Goal: Task Accomplishment & Management: Use online tool/utility

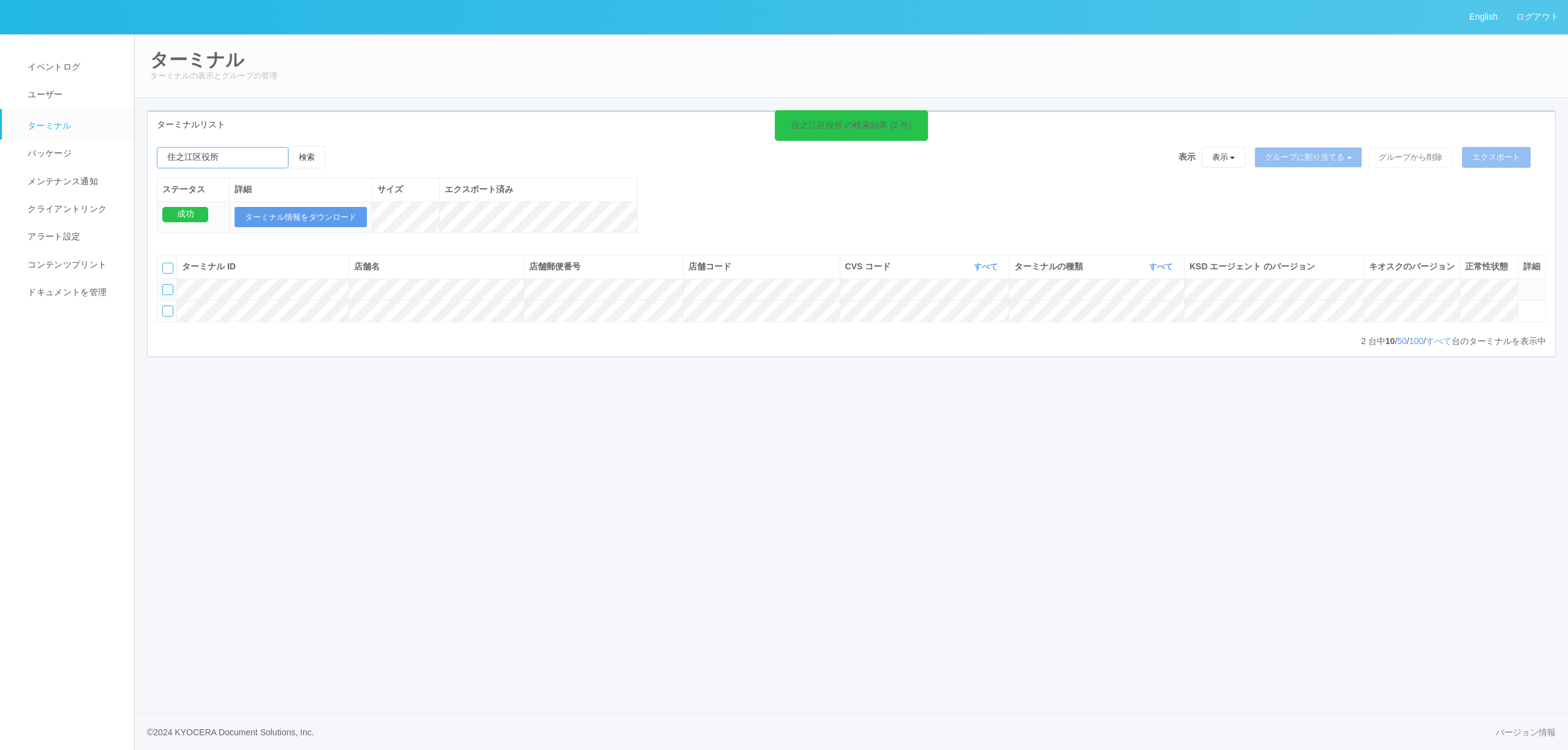
drag, startPoint x: 0, startPoint y: 0, endPoint x: 0, endPoint y: 172, distance: 172.0
click at [1, 172] on div "English ログアウト イベントログ ユーザー ターミナル パッケージ メンテナンス通知 クライアントリンク アラート設定 コンテンツプリント ドキュメン…" at bounding box center [784, 375] width 1568 height 750
paste input "幕張メッセ"
type input "幕張メッセ"
click at [325, 155] on button "検索" at bounding box center [306, 157] width 36 height 22
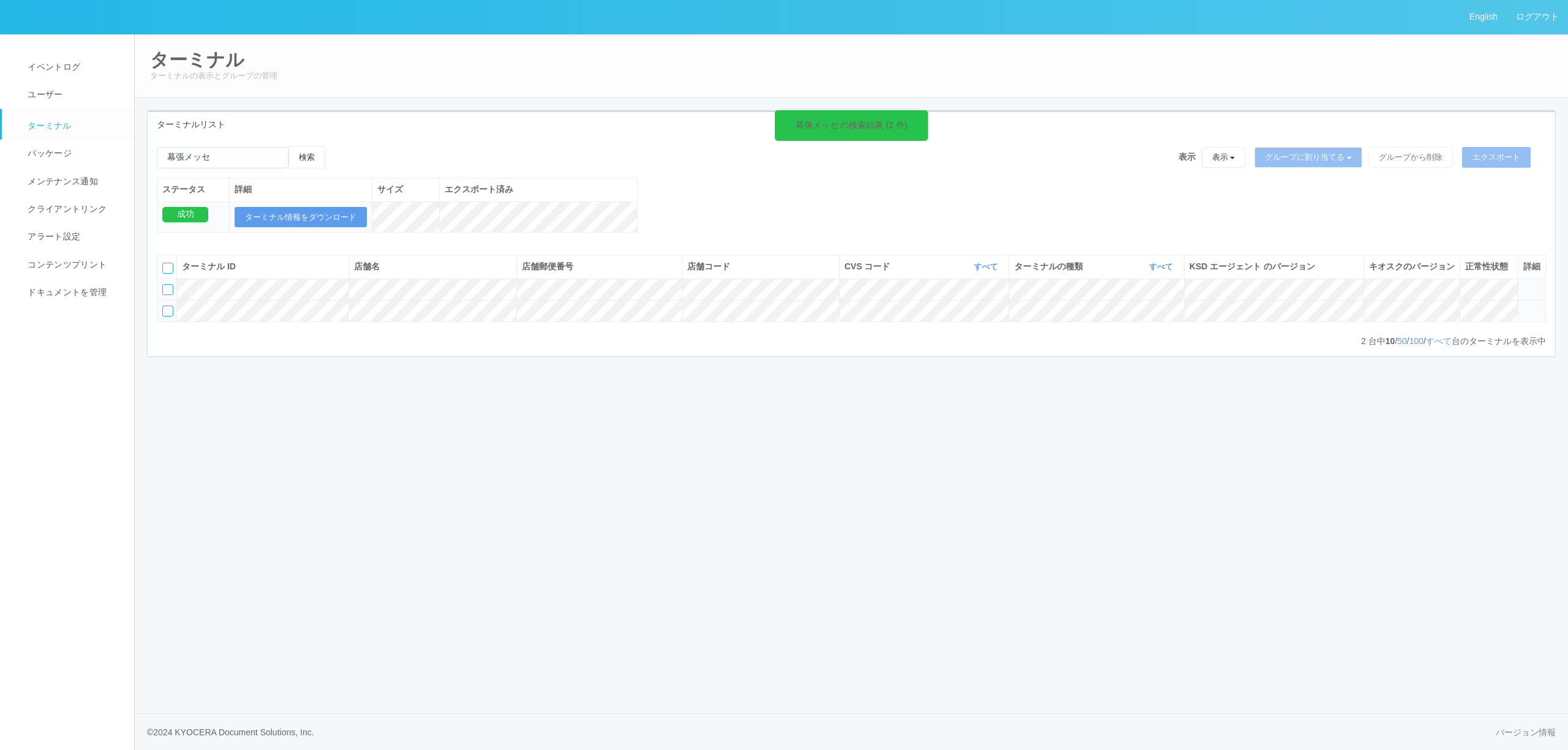
click at [1523, 306] on span at bounding box center [1523, 306] width 0 height 0
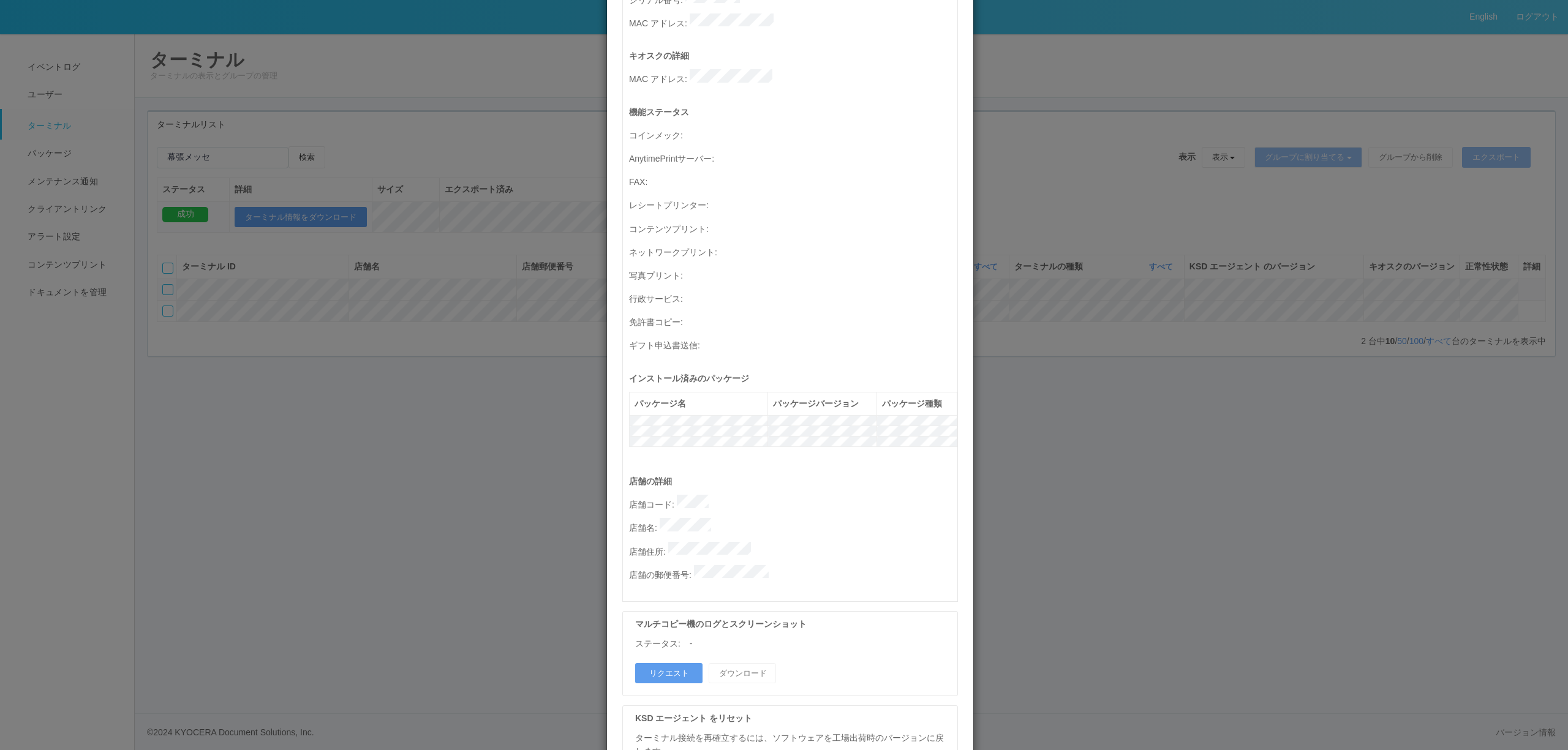
scroll to position [245, 0]
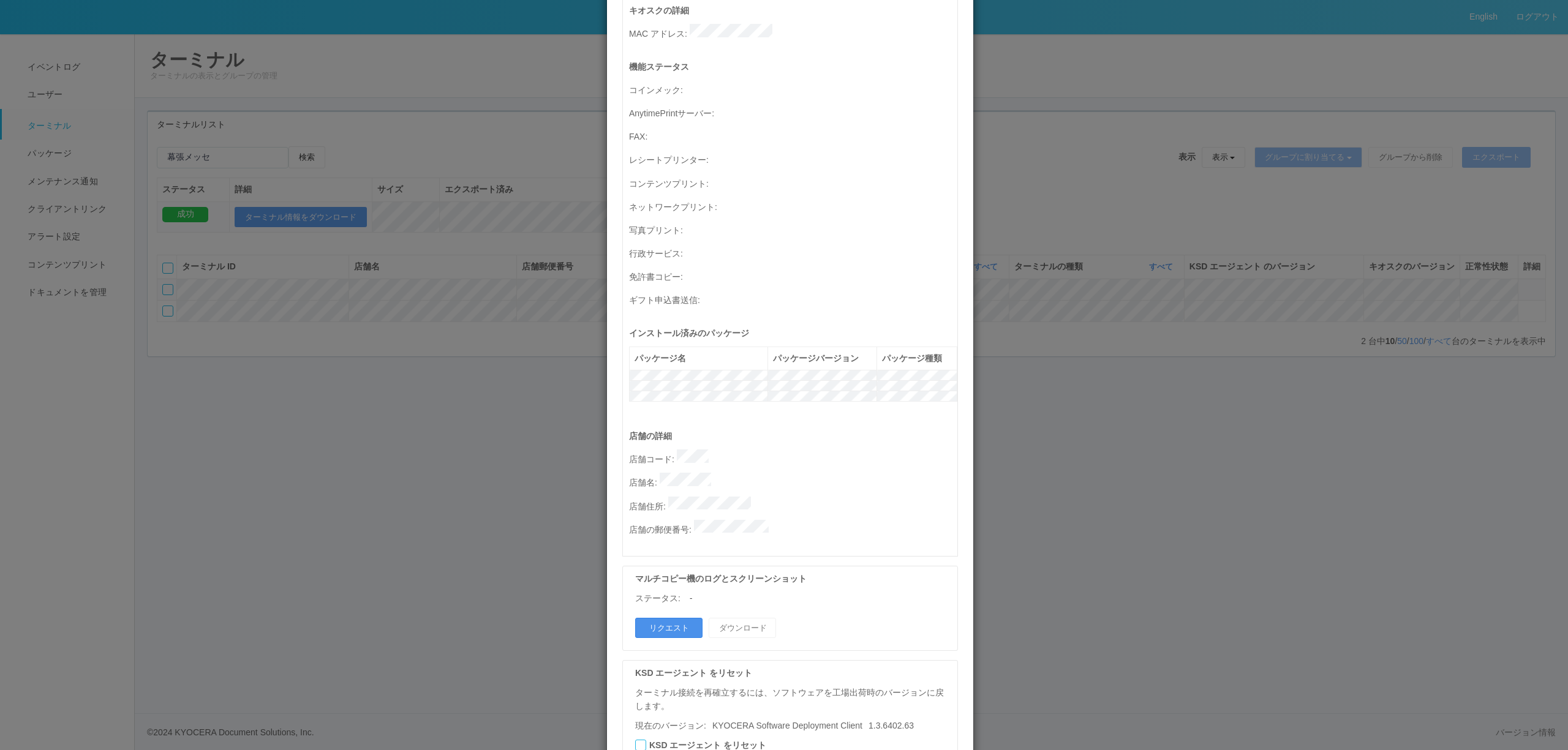
click at [682, 617] on button "リクエスト" at bounding box center [669, 628] width 67 height 21
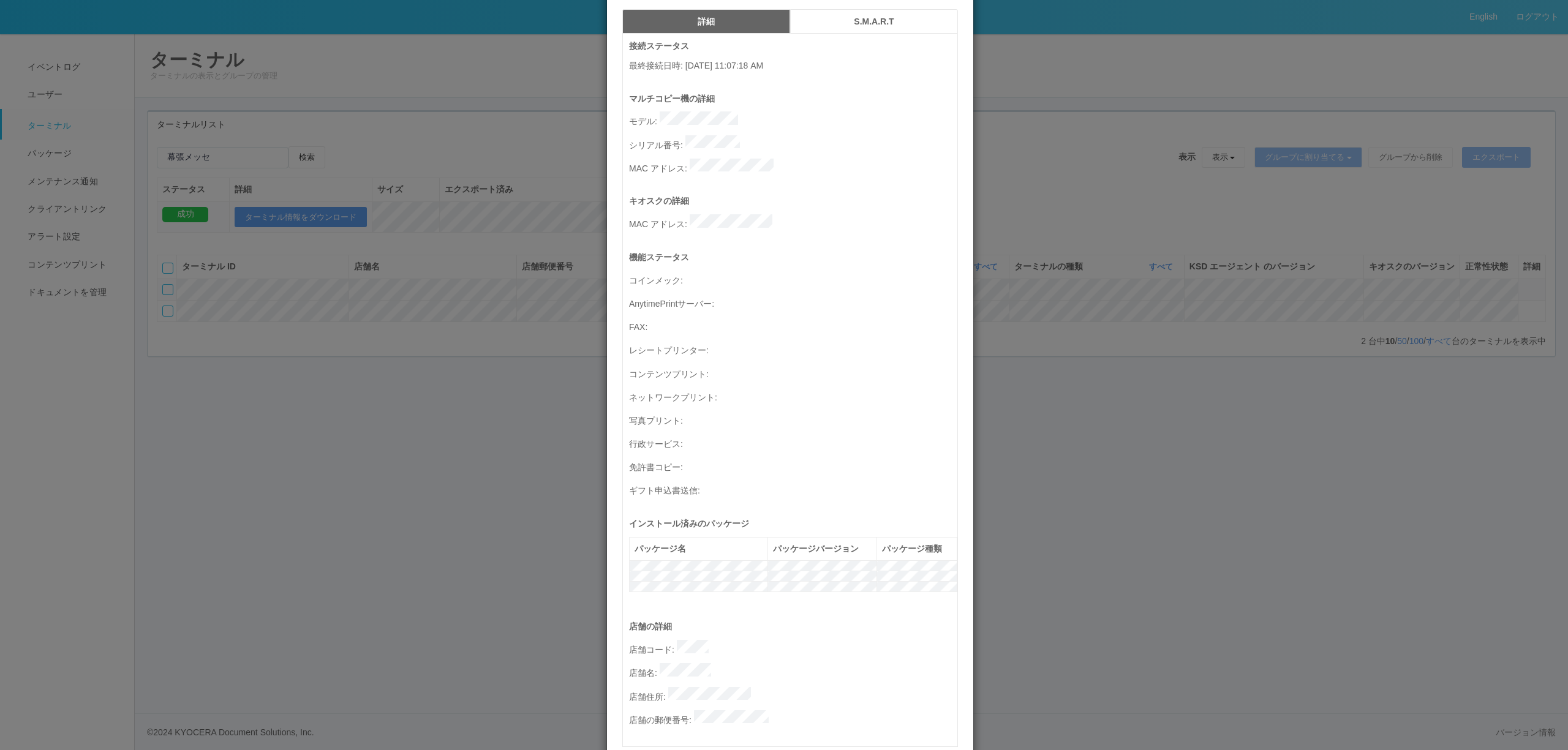
scroll to position [0, 0]
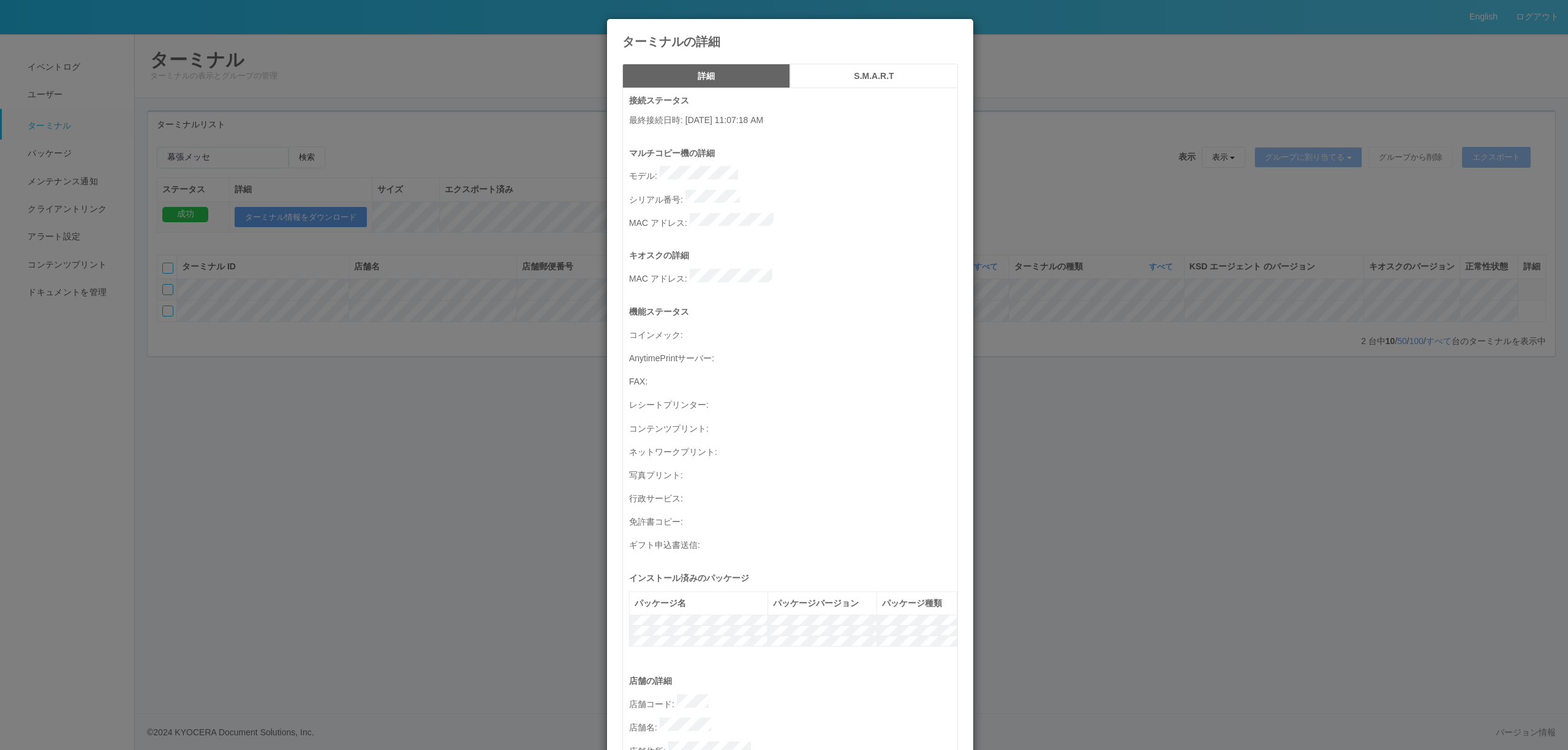
click at [834, 62] on div "詳細 S.M.A.R.T 接続ステータス 最終接続日時 : [DATE] 11:07:18 AM マルチコピー機の詳細 モデル : シリアル番号 : MAC …" at bounding box center [789, 580] width 366 height 1052
click at [834, 65] on button "S.M.A.R.T" at bounding box center [874, 76] width 168 height 25
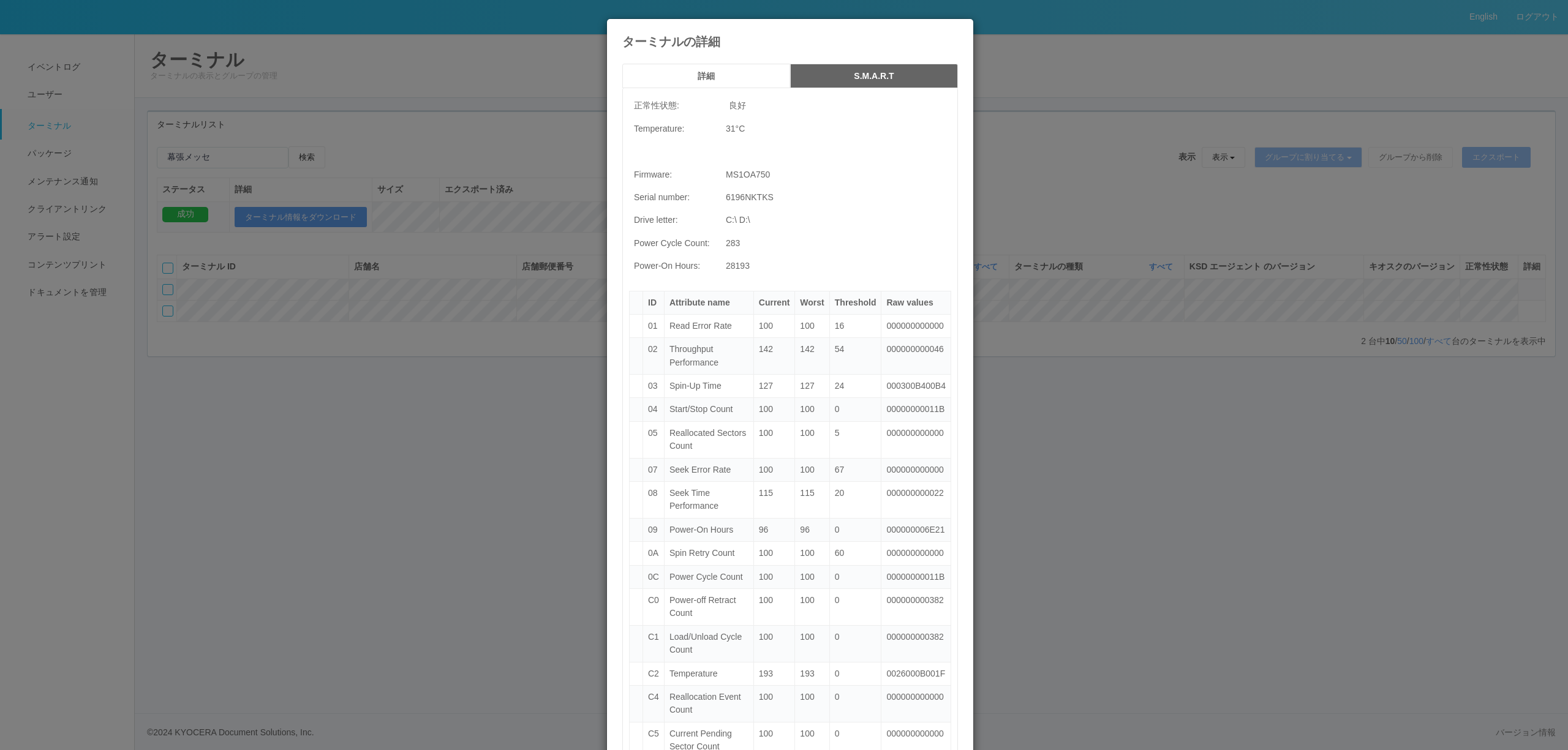
click at [1035, 319] on div "ターミナルの詳細 詳細 S.M.A.R.T 正常性状態: 良好 Temperature: 31 °C Firmware: MS1OA750 Serial nu…" at bounding box center [784, 375] width 1568 height 750
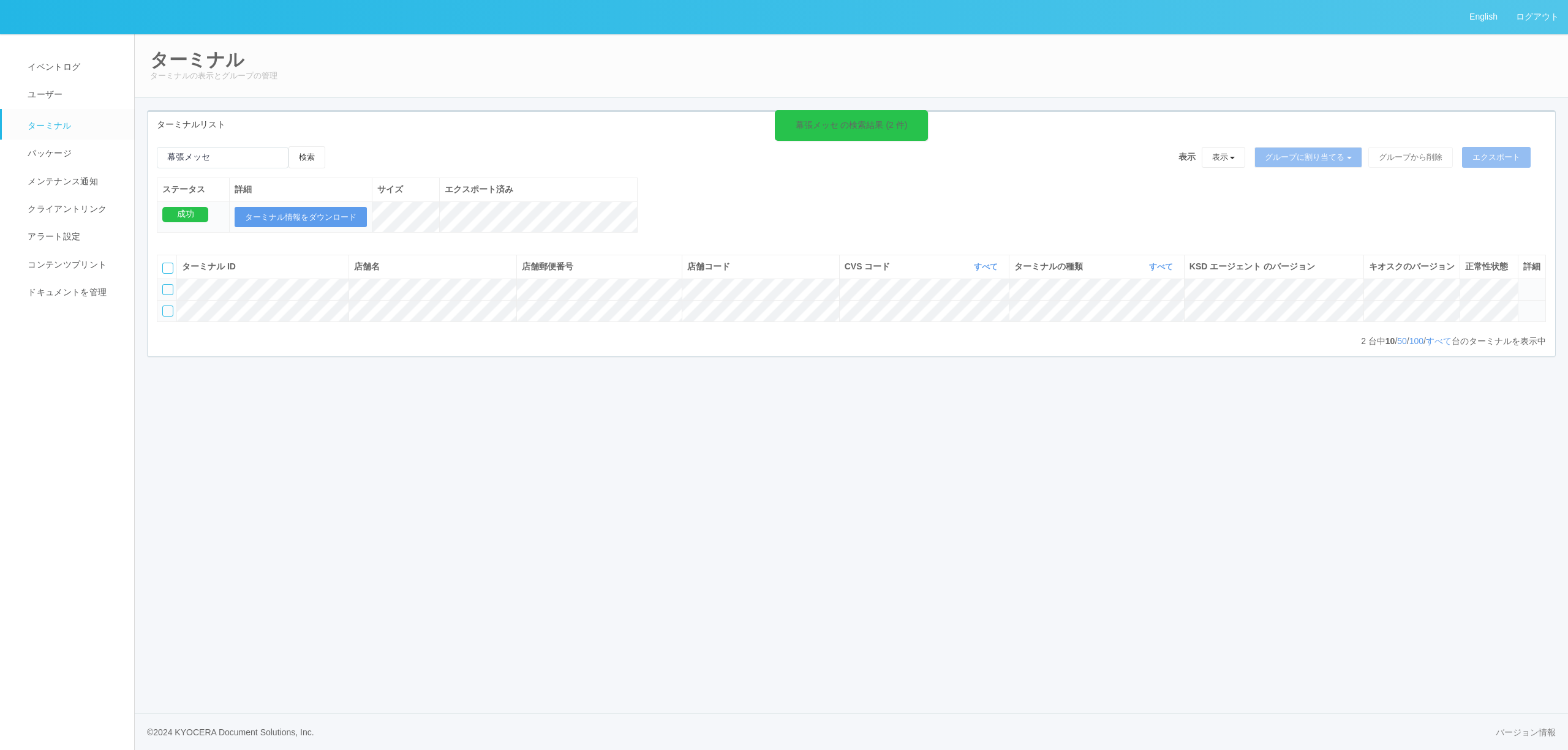
click at [162, 317] on div at bounding box center [168, 311] width 11 height 11
click at [337, 146] on icon at bounding box center [337, 146] width 0 height 0
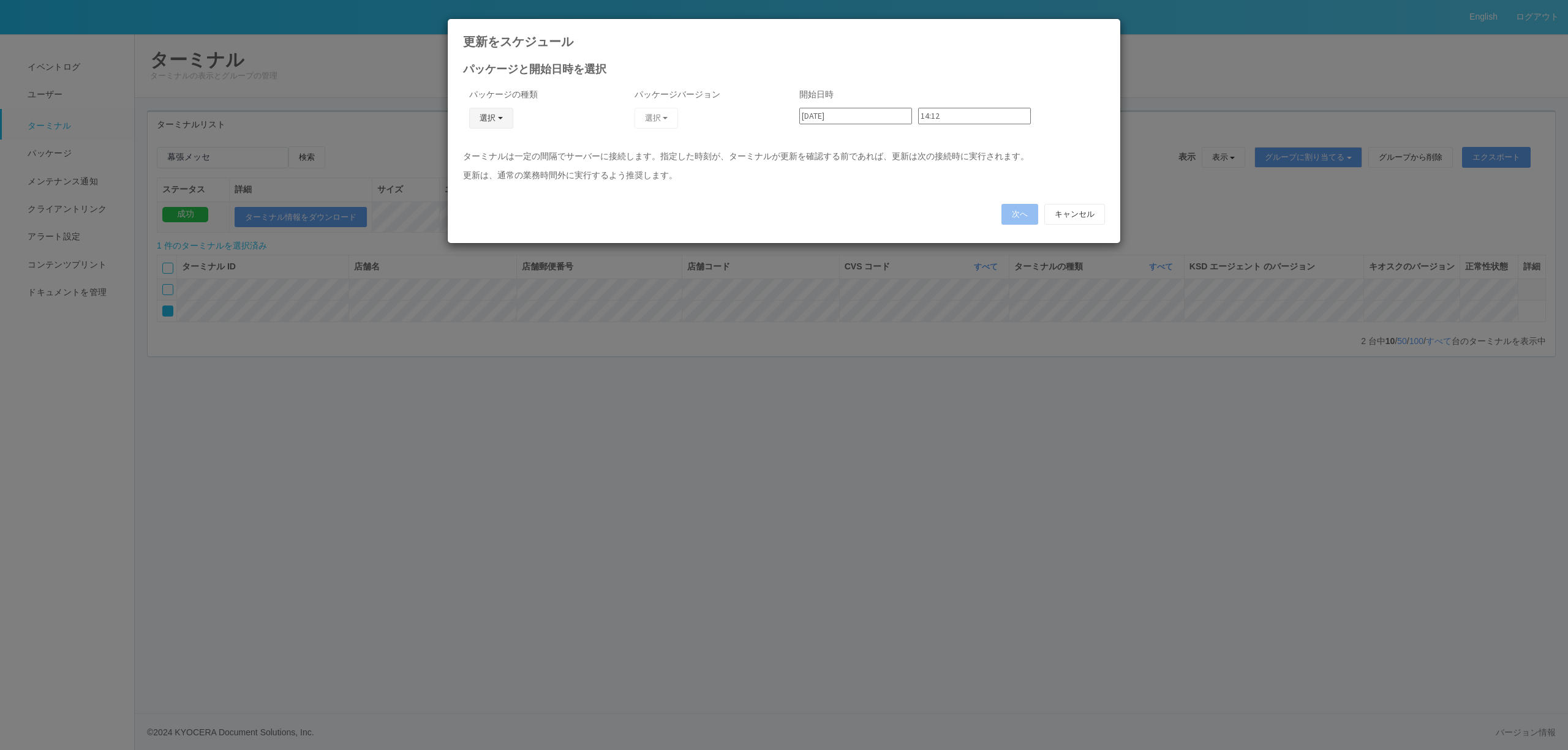
click at [493, 122] on button "選択" at bounding box center [491, 118] width 44 height 21
click at [484, 170] on link "キオスク" at bounding box center [473, 171] width 97 height 19
click at [649, 122] on button "選択" at bounding box center [657, 118] width 44 height 21
click at [667, 79] on div "パッケージと開始日時を選択 パッケージの種類 キオスク KSD エージェント キオスク j_setting.txt パッケージバージョン 選択 2.1.521…" at bounding box center [784, 143] width 642 height 158
click at [1086, 216] on button "キャンセル" at bounding box center [1075, 214] width 60 height 21
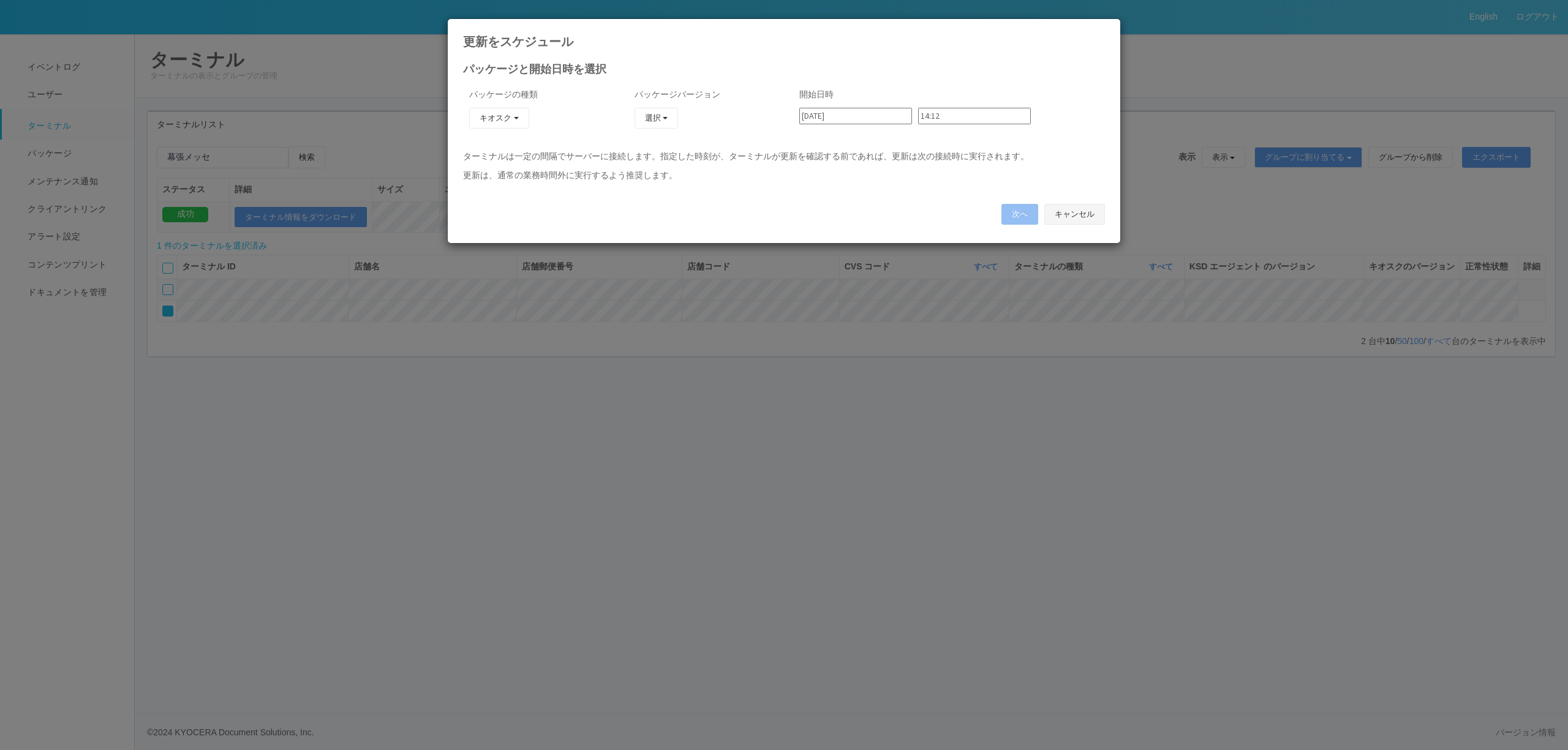
type input "10:02"
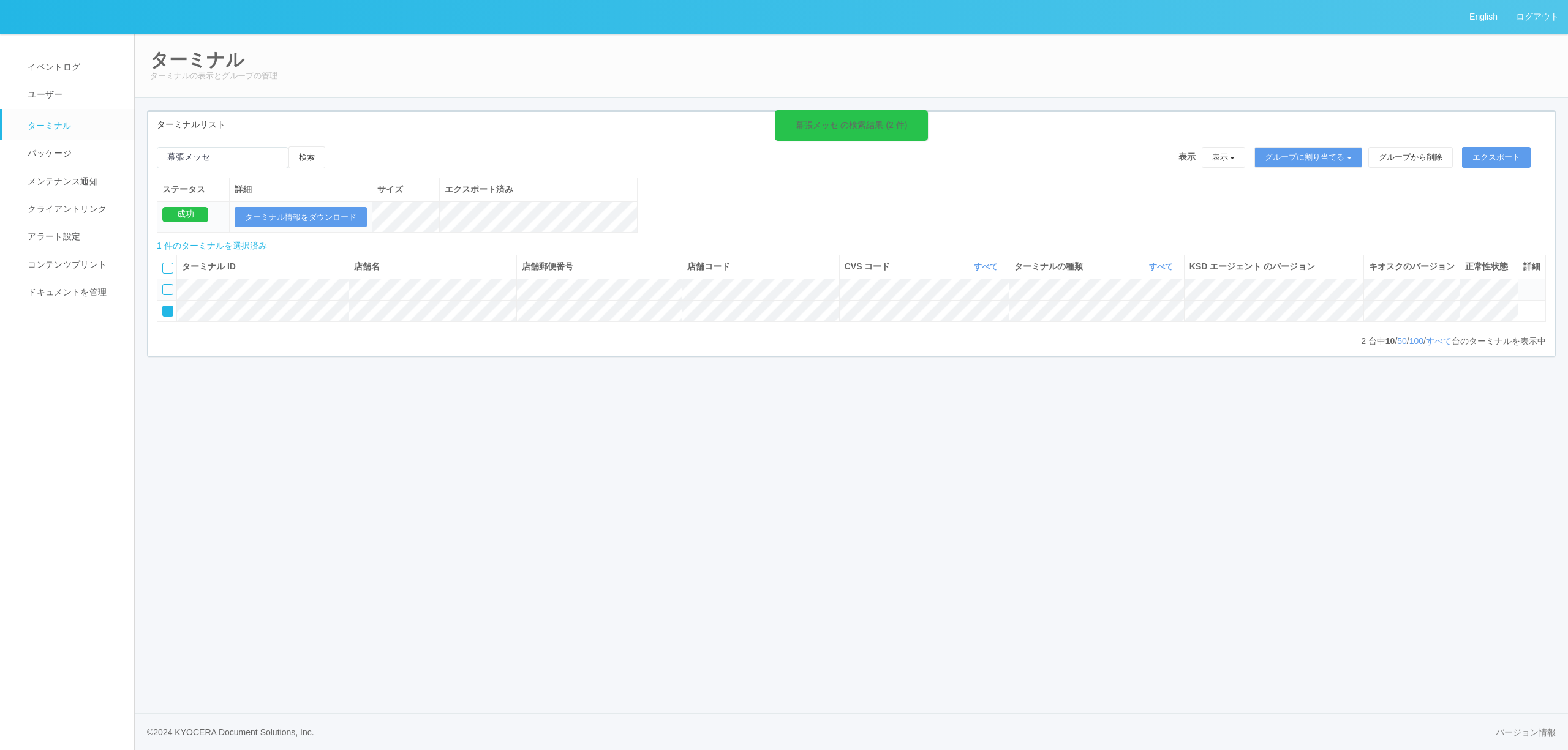
click at [1079, 216] on div "幕張メッセ の検索結果 (2 件) 検索 表示 表示 すべてのターミナル 未割り当てのターミナル グループを追加 グループ名を編集 アーカイブ済みのターミナル…" at bounding box center [851, 196] width 1408 height 99
click at [1532, 321] on td at bounding box center [1532, 310] width 27 height 21
click at [1523, 306] on icon at bounding box center [1523, 306] width 0 height 0
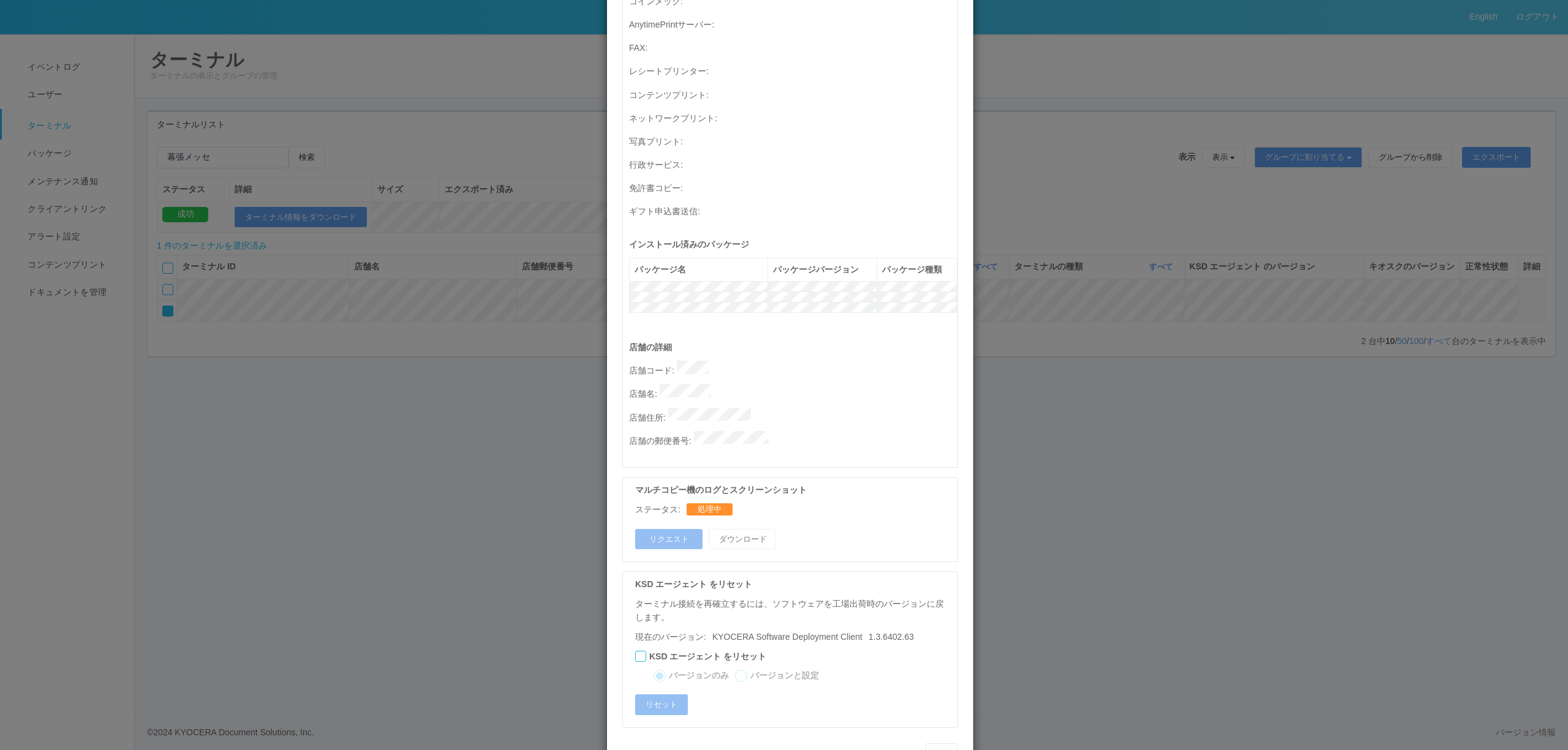
scroll to position [350, 0]
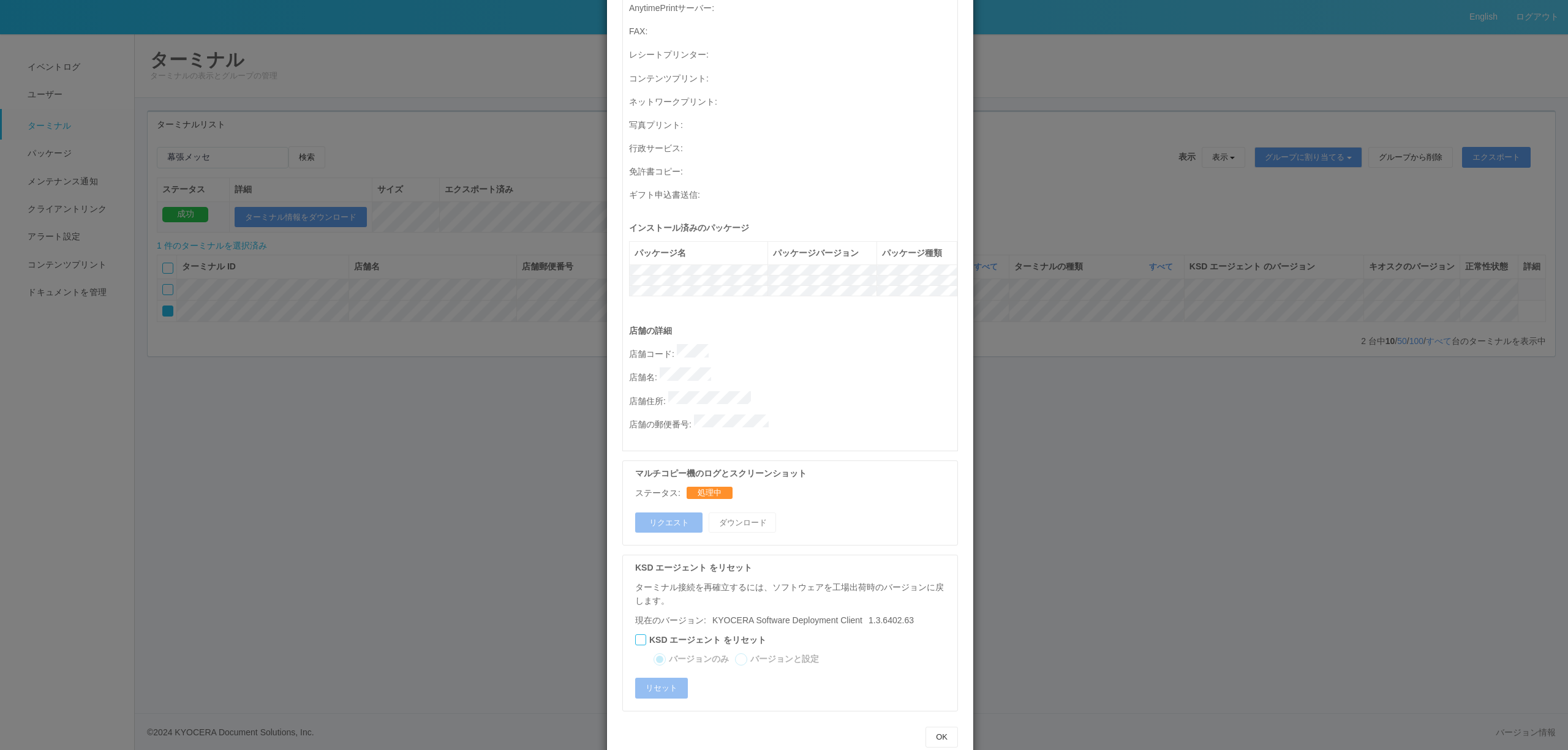
drag, startPoint x: 1128, startPoint y: 297, endPoint x: 1147, endPoint y: 297, distance: 19.0
click at [1131, 297] on div "ターミナルの詳細 詳細 S.M.A.R.T 接続ステータス 最終接続日時 : [DATE] 11:07:18 AM マルチコピー機の詳細 モデル : シリアル…" at bounding box center [784, 375] width 1568 height 750
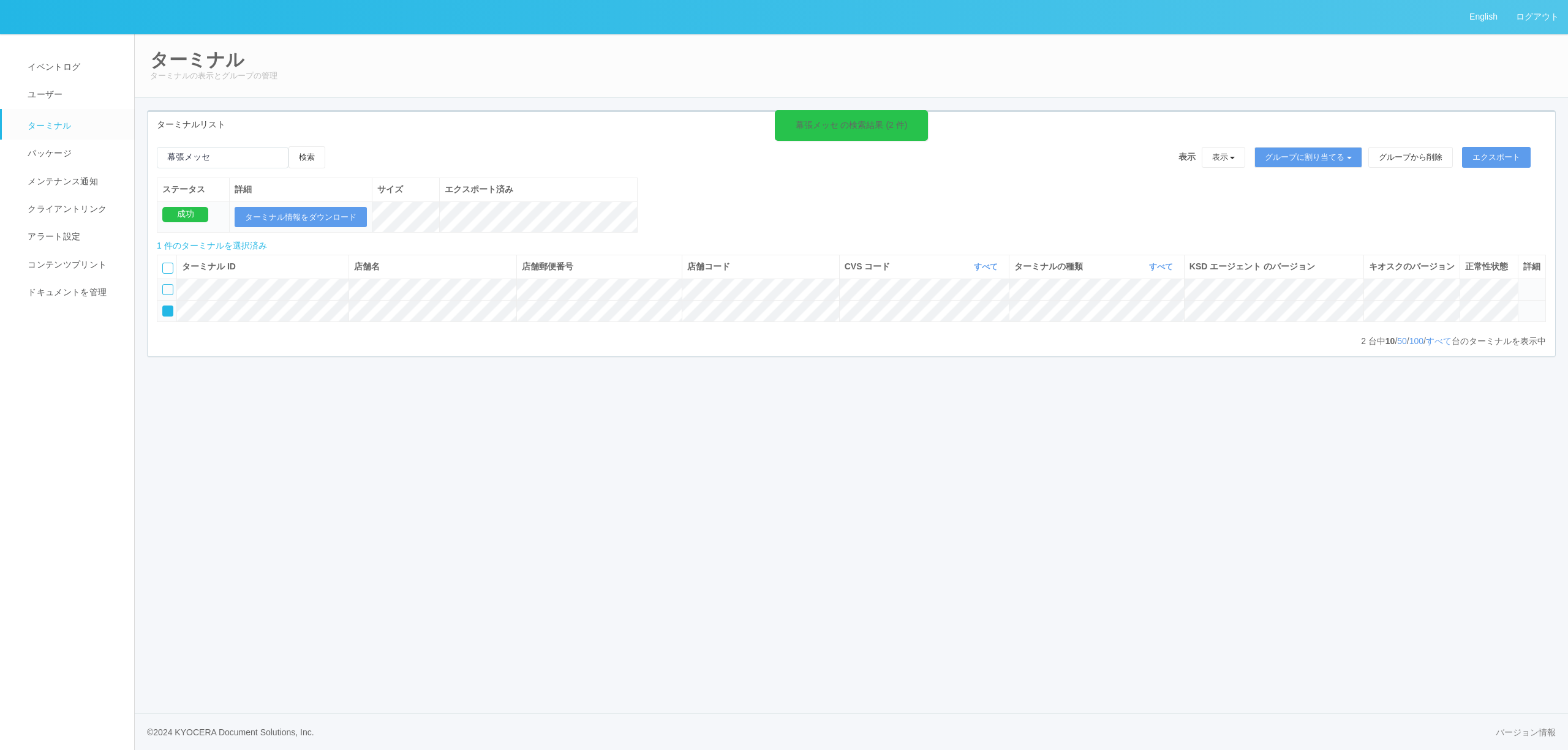
click at [1523, 306] on icon at bounding box center [1523, 306] width 0 height 0
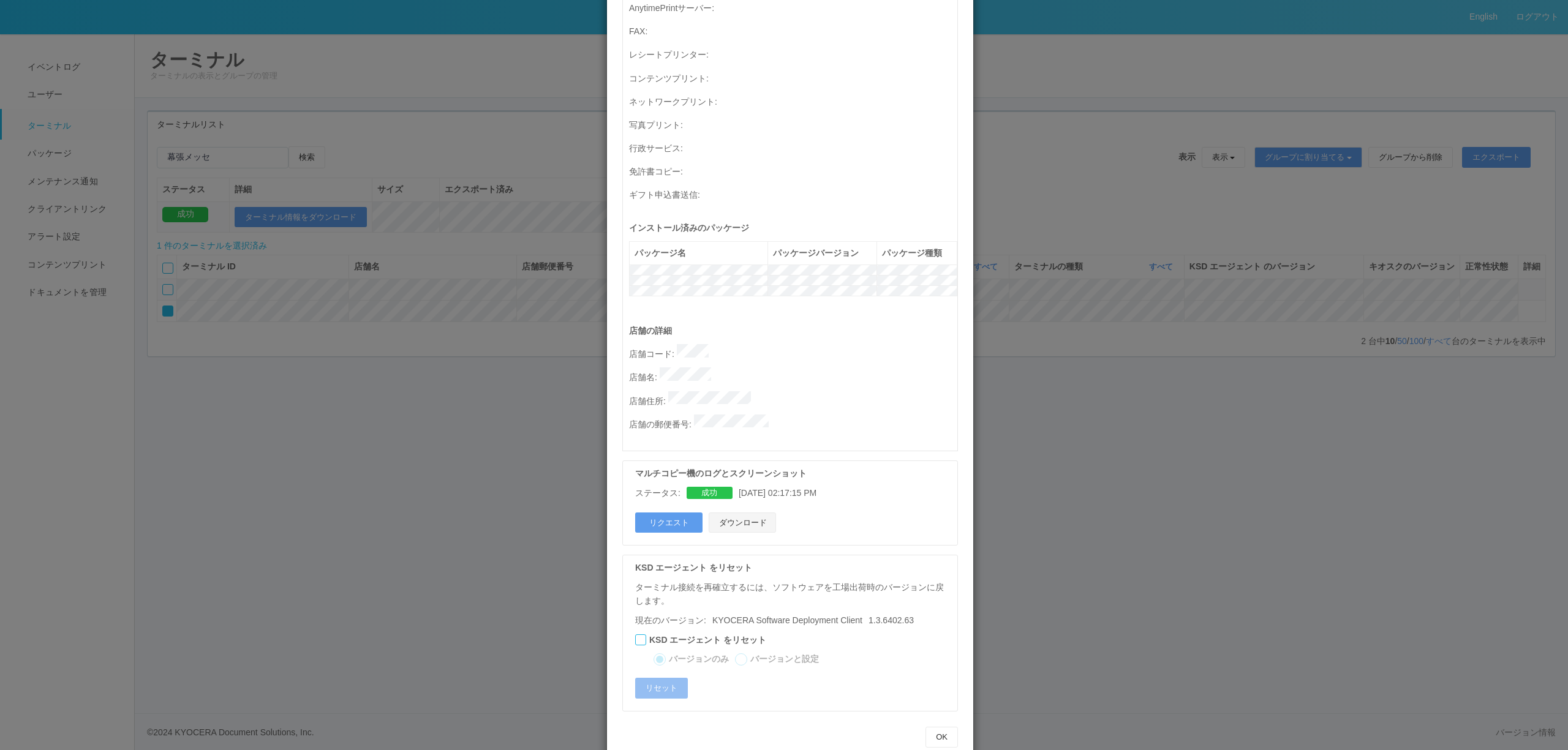
click at [750, 512] on button "ダウンロード" at bounding box center [742, 523] width 67 height 21
click at [544, 429] on div "ターミナルの詳細 詳細 S.M.A.R.T 接続ステータス 最終接続日時 : [DATE] 11:07:18 AM マルチコピー機の詳細 モデル : シリアル…" at bounding box center [784, 375] width 1568 height 750
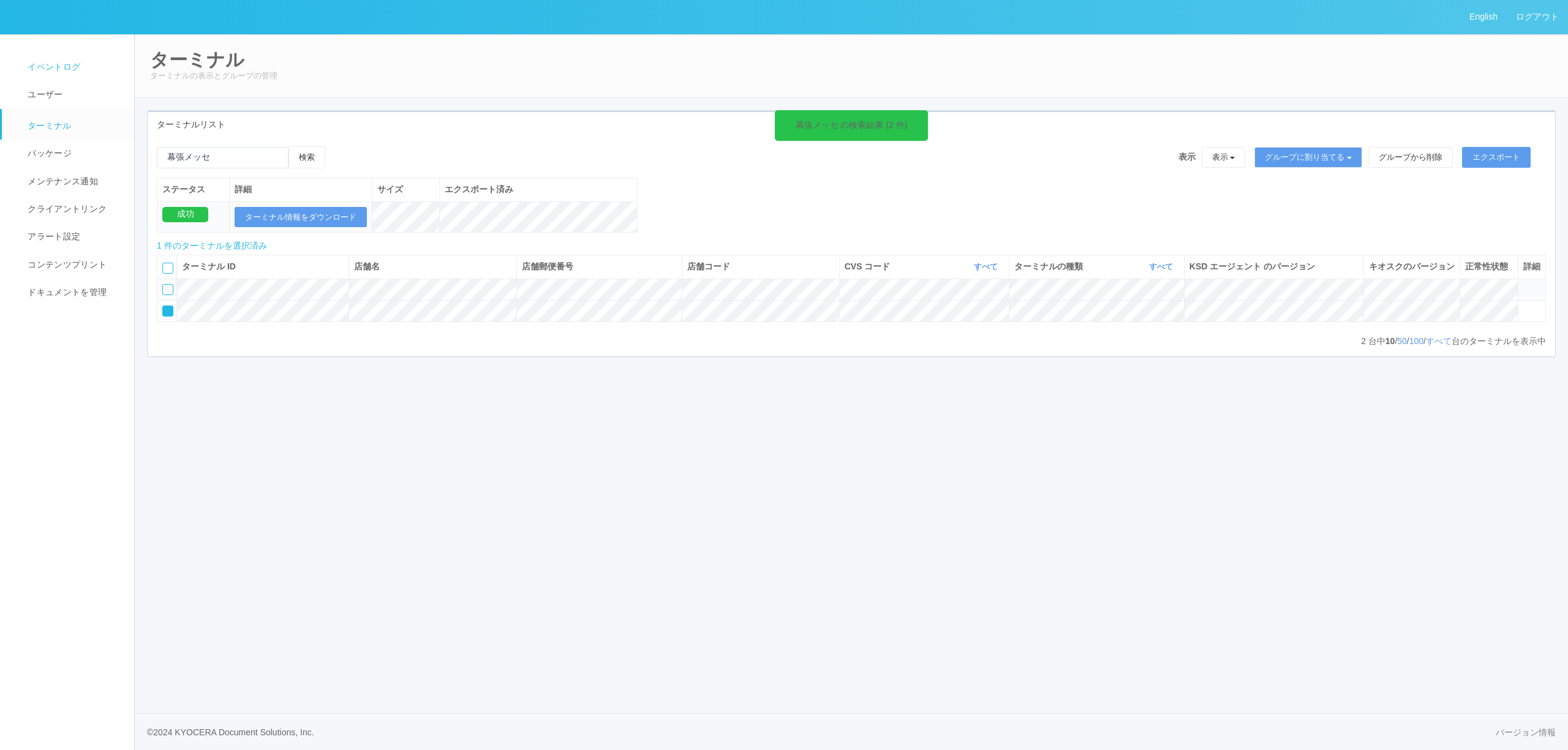
click at [81, 72] on link "イベントログ" at bounding box center [74, 67] width 144 height 27
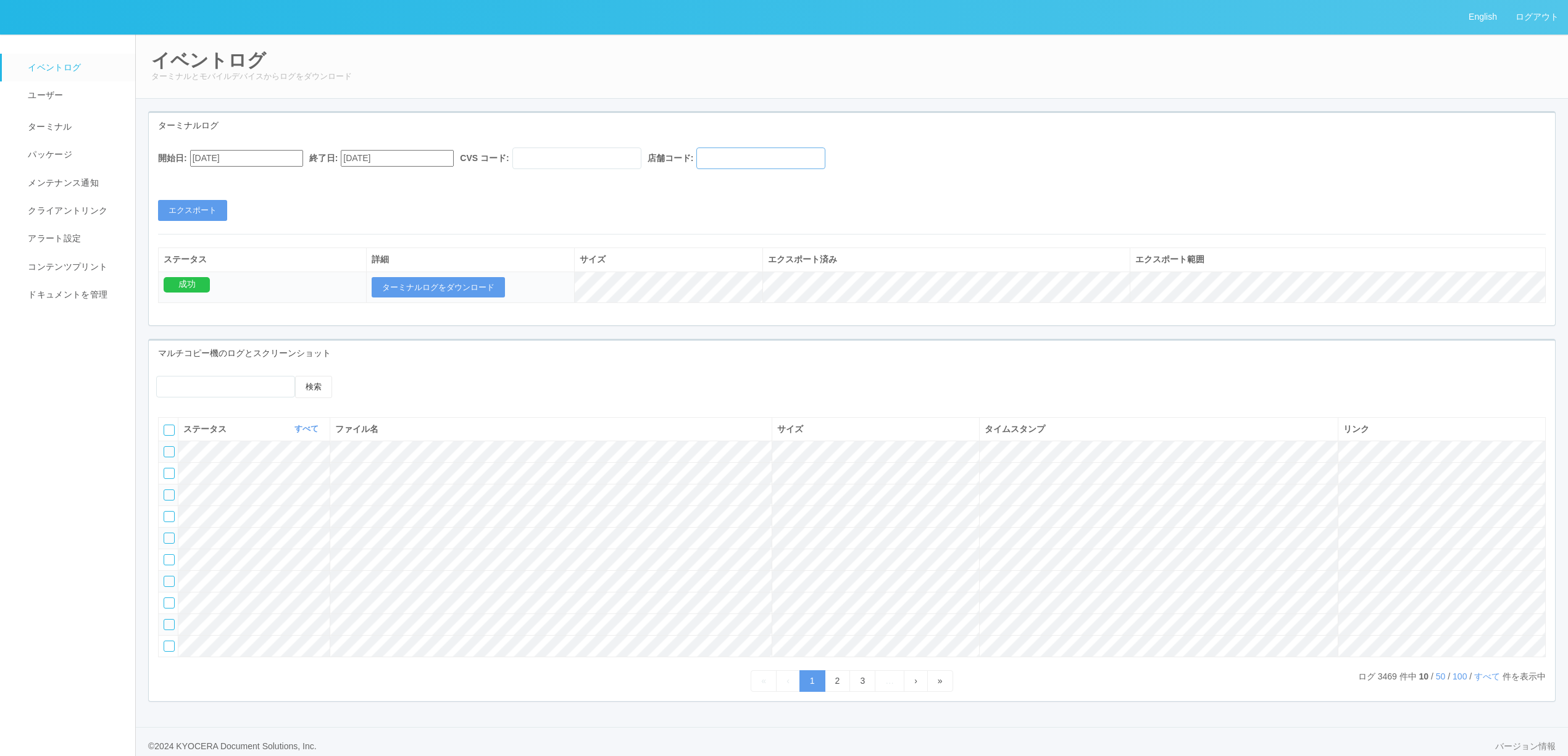
click at [789, 153] on input "text" at bounding box center [761, 158] width 129 height 21
paste input "288084"
type input "288084"
click at [218, 206] on button "エクスポート" at bounding box center [193, 210] width 69 height 21
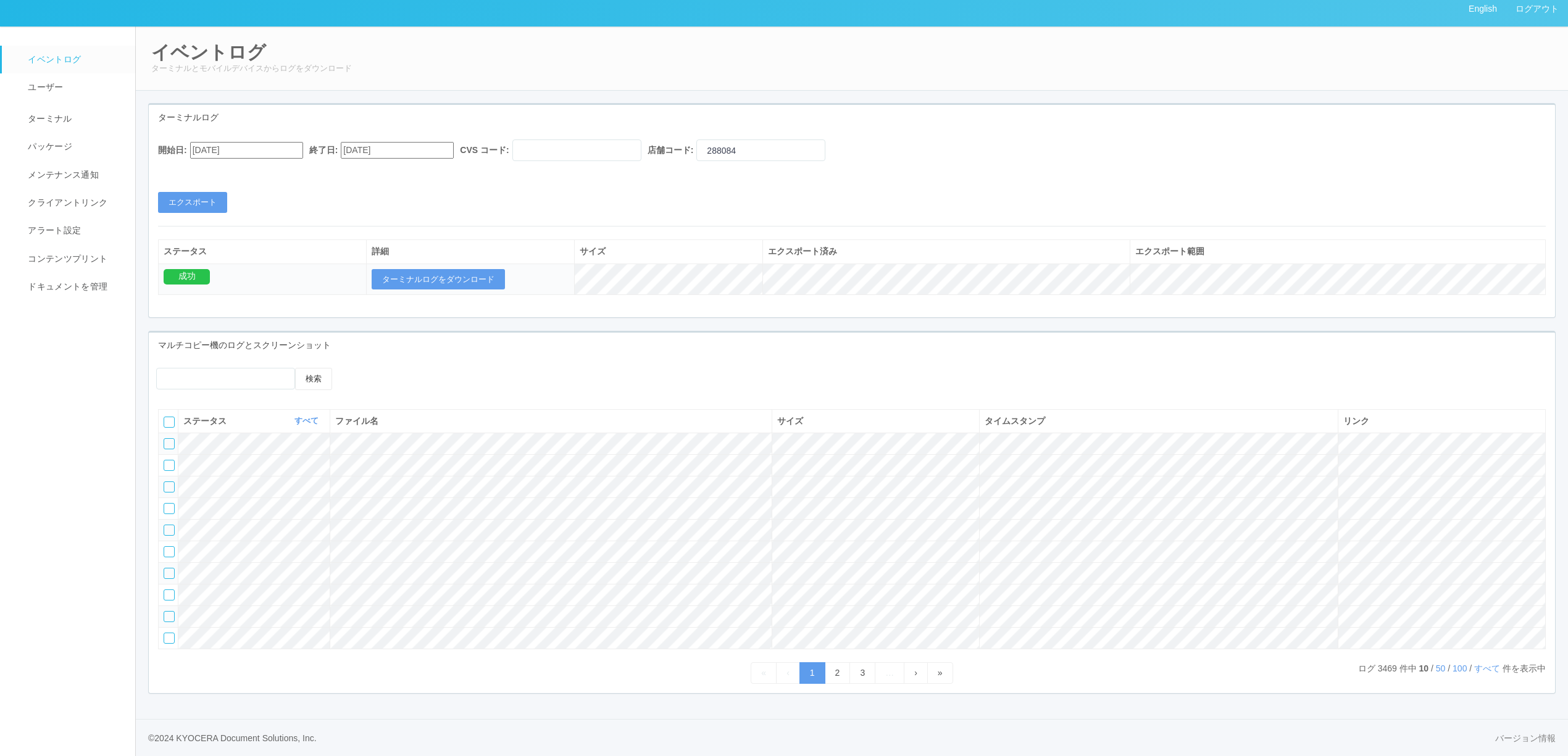
click at [359, 264] on td "成功" at bounding box center [262, 279] width 208 height 31
click at [373, 269] on button "ターミナルログをダウンロード" at bounding box center [438, 280] width 134 height 21
click at [20, 111] on em at bounding box center [19, 117] width 11 height 12
